Goal: Information Seeking & Learning: Learn about a topic

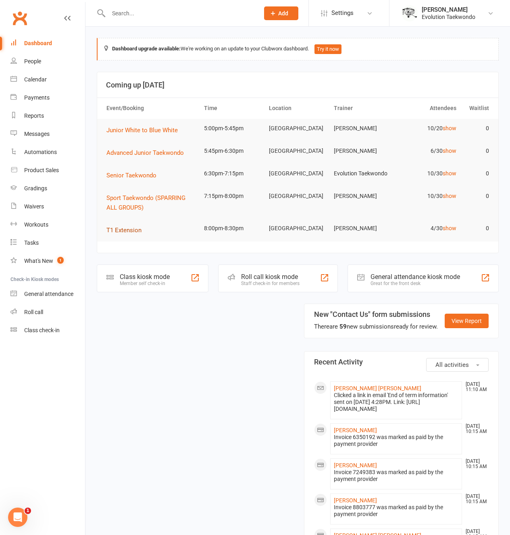
click at [127, 229] on span "T1 Extension" at bounding box center [123, 229] width 35 height 7
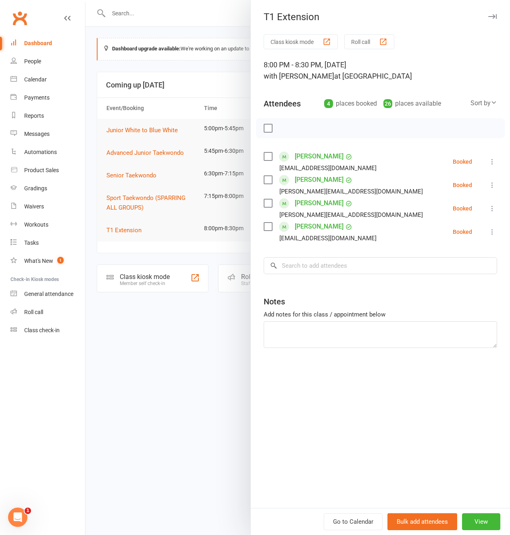
click at [177, 367] on div at bounding box center [297, 267] width 424 height 535
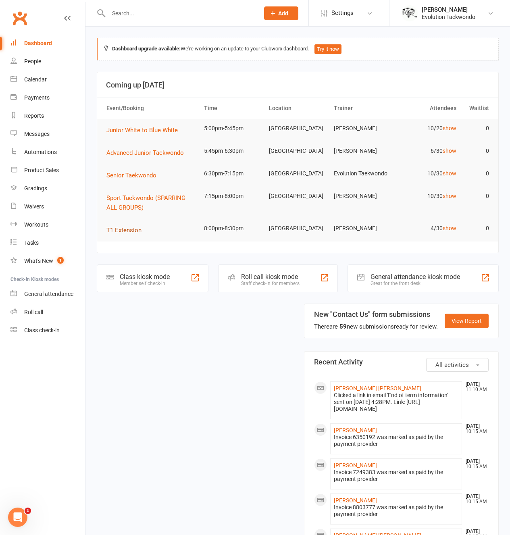
click at [123, 232] on span "T1 Extension" at bounding box center [123, 229] width 35 height 7
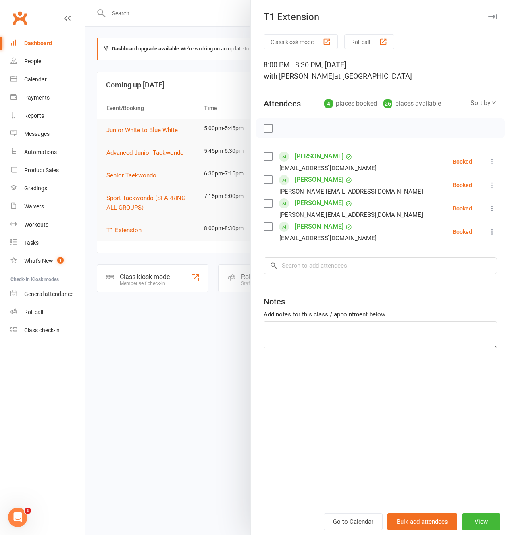
click at [143, 323] on div at bounding box center [297, 267] width 424 height 535
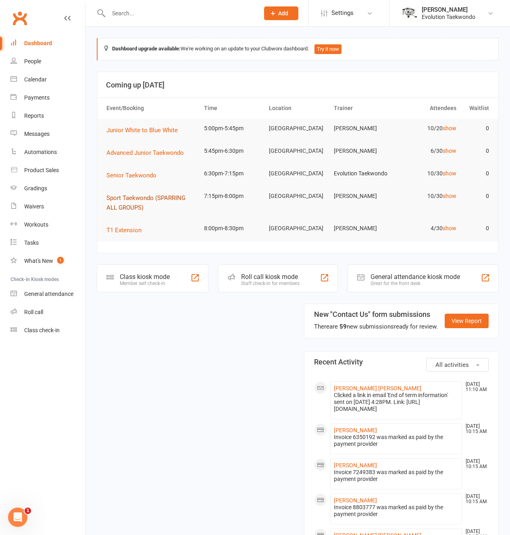
click at [146, 203] on button "Sport Taekwondo (SPARRING ALL GROUPS)" at bounding box center [151, 202] width 90 height 19
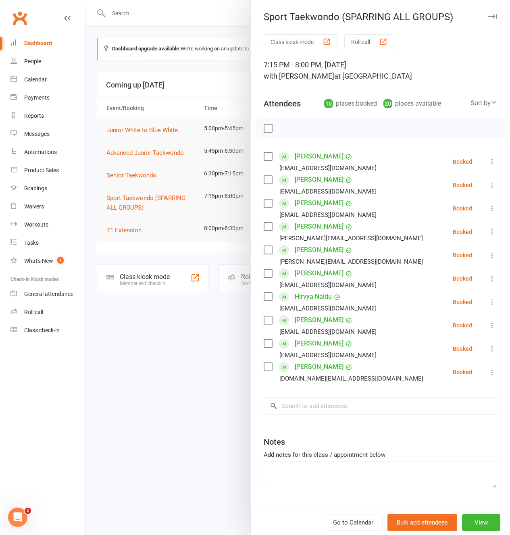
click at [155, 331] on div at bounding box center [297, 267] width 424 height 535
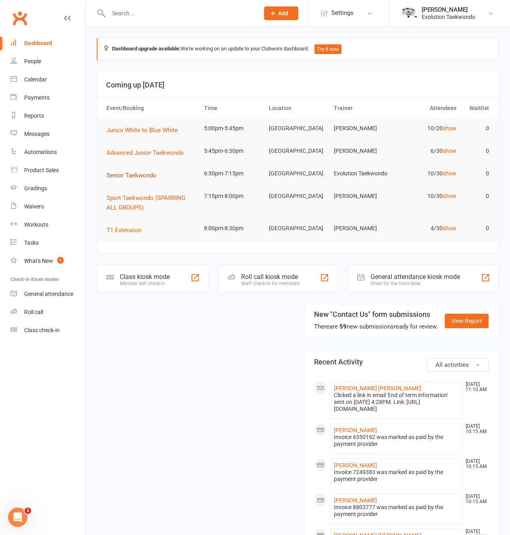
click at [139, 175] on span "Senior Taekwondo" at bounding box center [131, 175] width 50 height 7
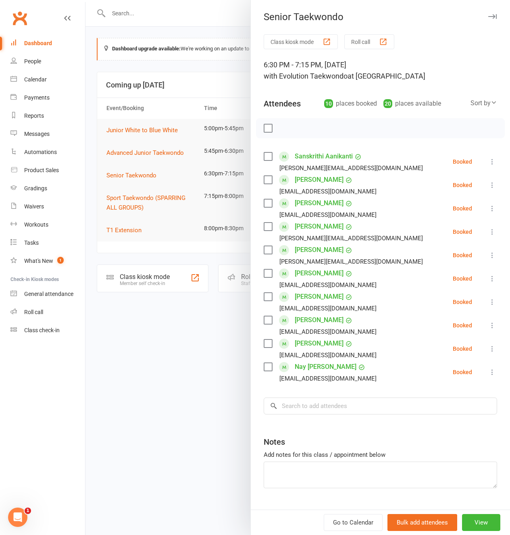
click at [149, 335] on div at bounding box center [297, 267] width 424 height 535
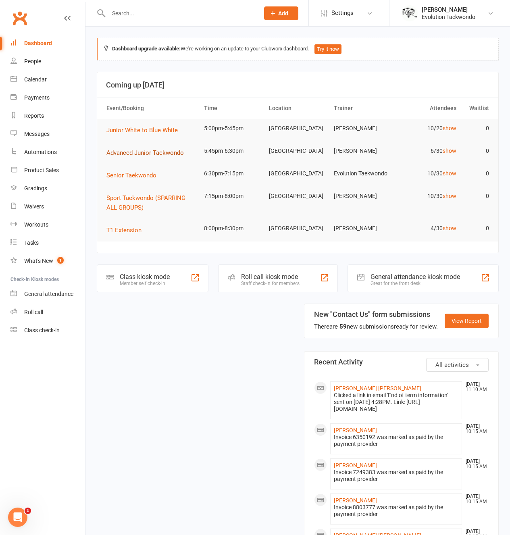
click at [148, 154] on span "Advanced Junior Taekwondo" at bounding box center [144, 152] width 77 height 7
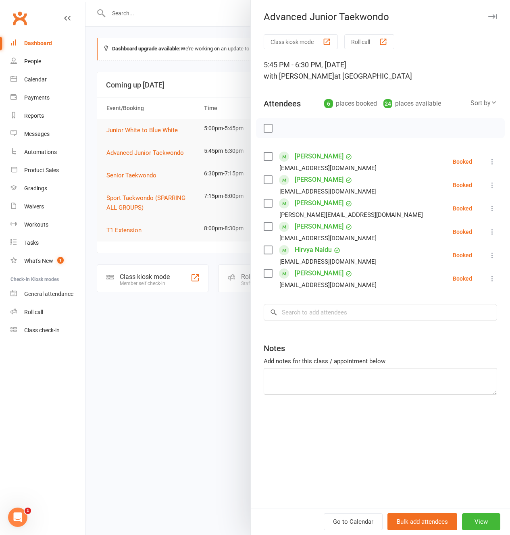
click at [149, 356] on div at bounding box center [297, 267] width 424 height 535
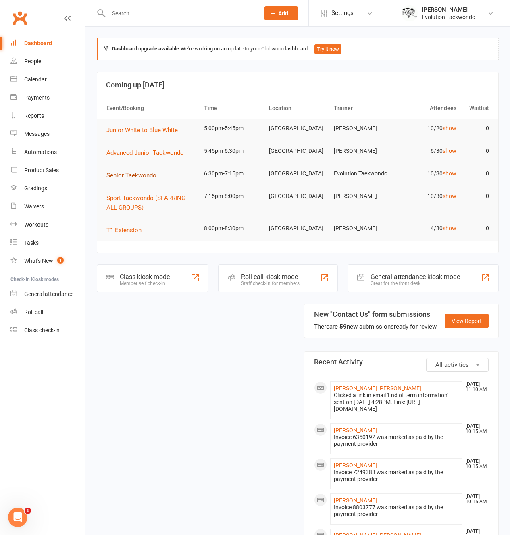
click at [124, 178] on span "Senior Taekwondo" at bounding box center [131, 175] width 50 height 7
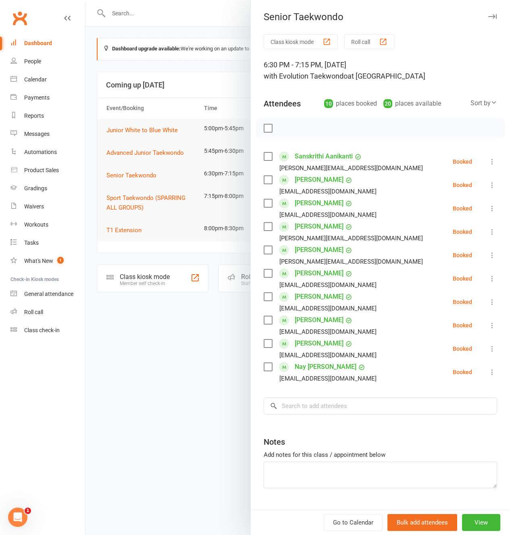
click at [145, 330] on div at bounding box center [297, 267] width 424 height 535
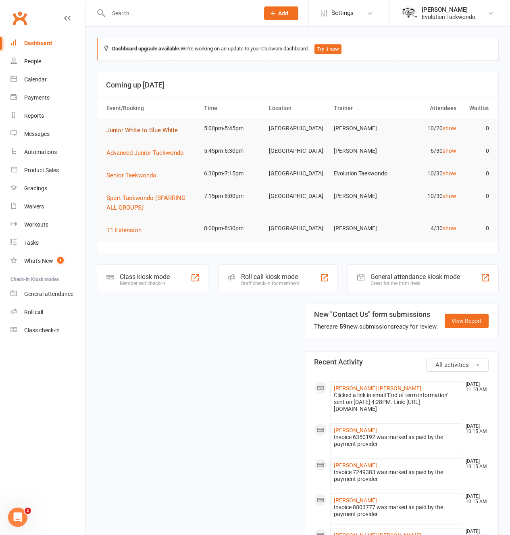
click at [152, 131] on span "Junior White to Blue White" at bounding box center [141, 130] width 71 height 7
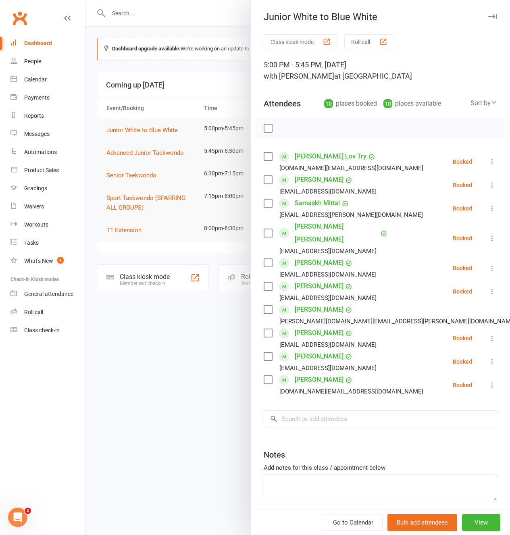
click at [141, 338] on div at bounding box center [297, 267] width 424 height 535
